Goal: Information Seeking & Learning: Learn about a topic

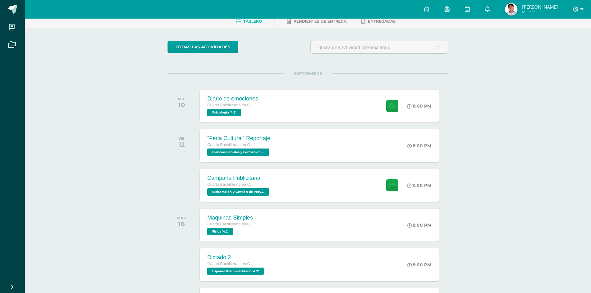
scroll to position [62, 0]
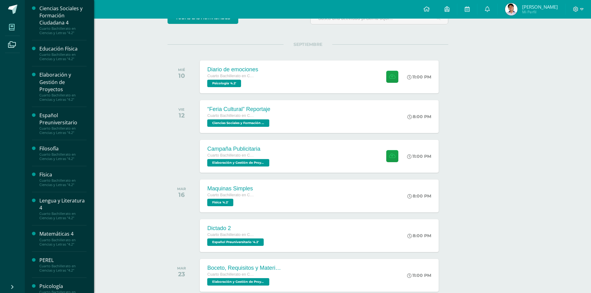
click at [7, 21] on span at bounding box center [12, 27] width 14 height 14
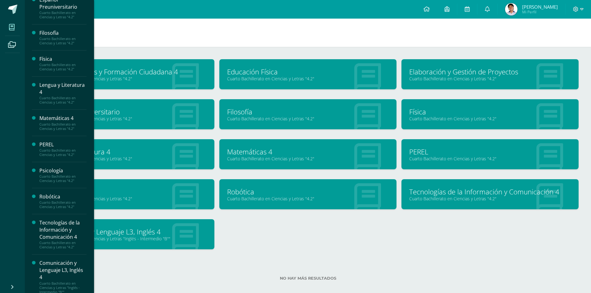
scroll to position [122, 0]
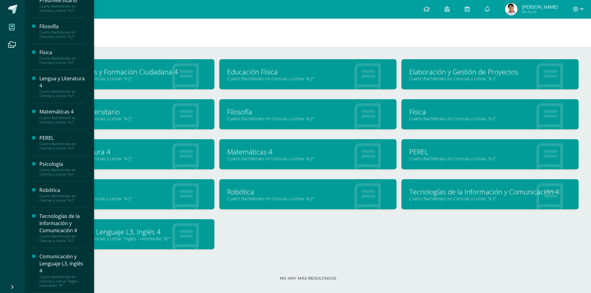
click at [49, 225] on div "Tecnologías de la Información y Comunicación 4" at bounding box center [62, 223] width 47 height 21
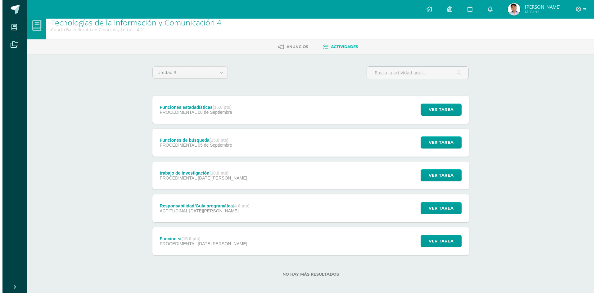
scroll to position [11, 0]
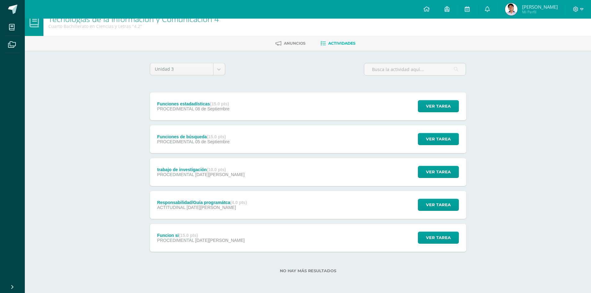
click at [250, 103] on div "Funciones estadadísticas (15.0 pts) PROCEDIMENTAL 08 de Septiembre Ver tarea Fu…" at bounding box center [308, 107] width 317 height 28
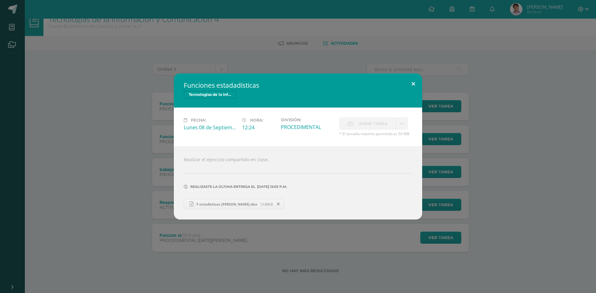
click at [408, 78] on button at bounding box center [414, 84] width 18 height 21
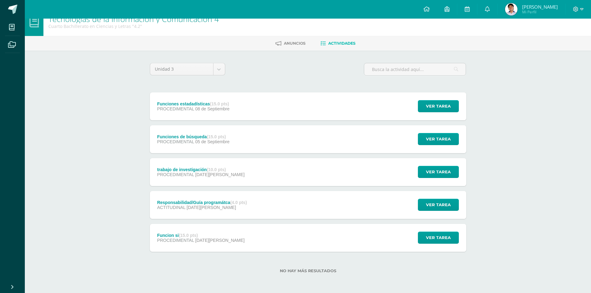
click at [228, 134] on div "Funciones de búsqueda (15.0 pts)" at bounding box center [193, 136] width 72 height 5
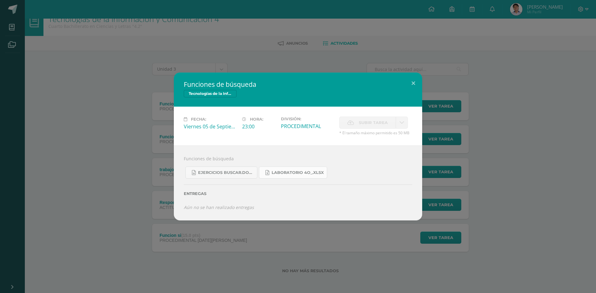
click at [293, 171] on span "laboratorio 4o_.xlsx" at bounding box center [298, 172] width 52 height 5
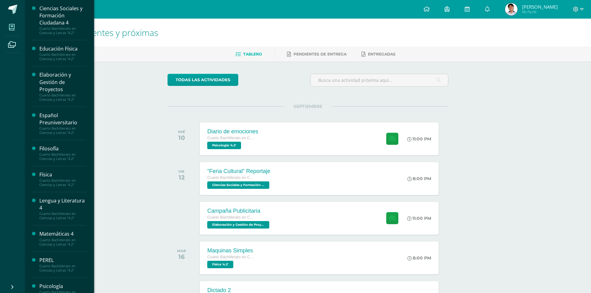
click at [17, 24] on span at bounding box center [12, 27] width 14 height 14
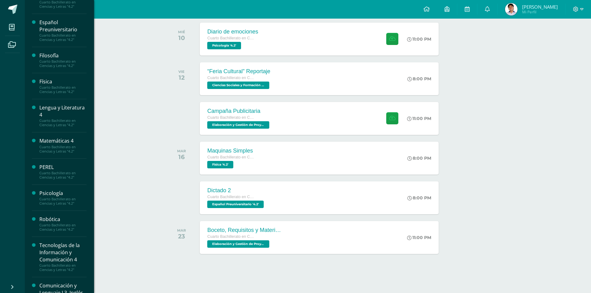
scroll to position [122, 0]
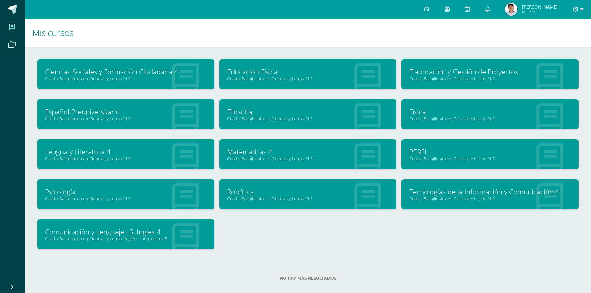
click at [461, 192] on link "Tecnologías de la Información y Comunicación 4" at bounding box center [490, 192] width 162 height 10
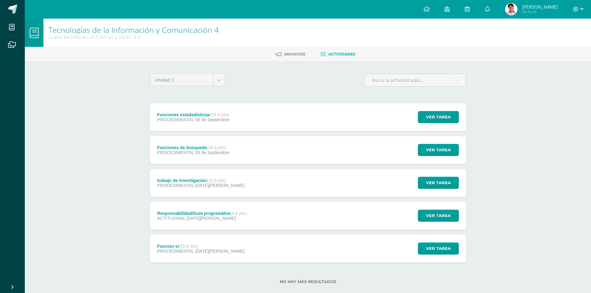
click at [219, 152] on span "05 de Septiembre" at bounding box center [212, 152] width 34 height 5
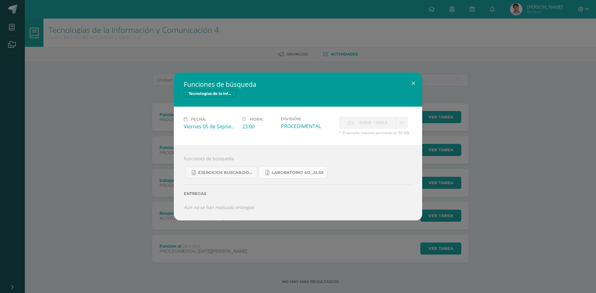
click at [300, 170] on span "laboratorio 4o_.xlsx" at bounding box center [298, 172] width 52 height 5
click at [225, 176] on link "Ejercicios buscar.docx" at bounding box center [221, 173] width 72 height 12
click at [412, 80] on button at bounding box center [414, 83] width 18 height 21
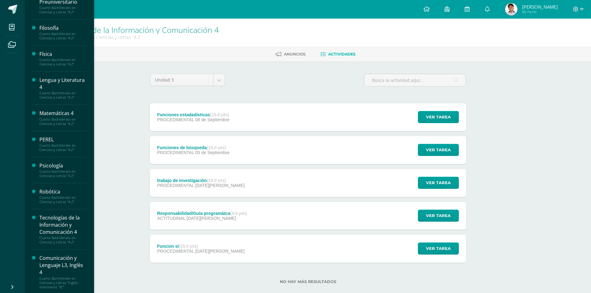
scroll to position [122, 0]
click at [57, 166] on div "Psicología" at bounding box center [62, 164] width 47 height 7
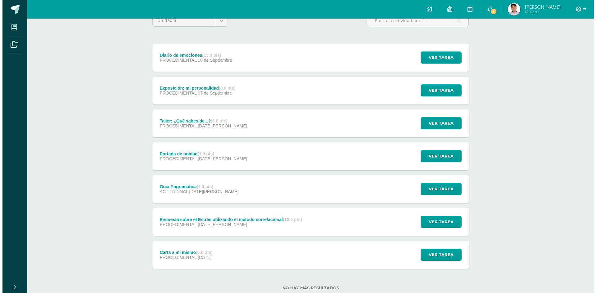
scroll to position [62, 0]
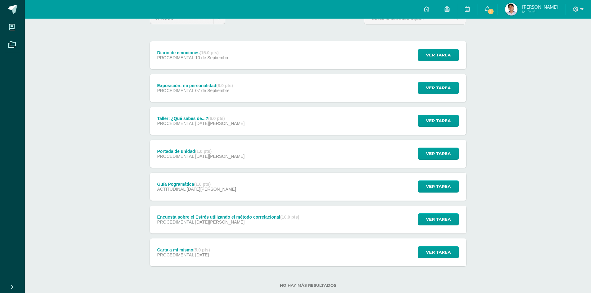
click at [278, 62] on div "Diario de emociones (15.0 pts) PROCEDIMENTAL [DATE] Ver tarea Diario de emocion…" at bounding box center [308, 55] width 317 height 28
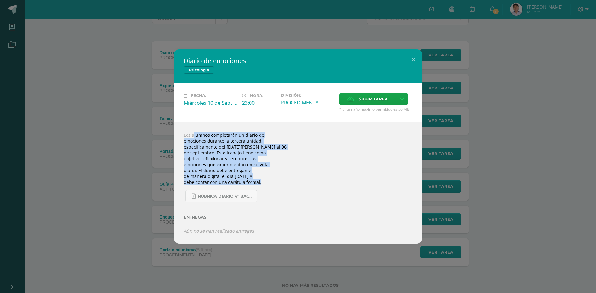
drag, startPoint x: 184, startPoint y: 135, endPoint x: 286, endPoint y: 183, distance: 113.2
click at [286, 183] on div "Los alumnos completarán un diario de emociones durante la tercera unidad, espec…" at bounding box center [298, 183] width 248 height 122
copy div "Los alumnos completarán un diario de emociones durante la tercera unidad, espec…"
click at [222, 195] on span "RÚBRICA DIARIO 4° BACHI.pdf" at bounding box center [226, 196] width 56 height 5
